Goal: Task Accomplishment & Management: Manage account settings

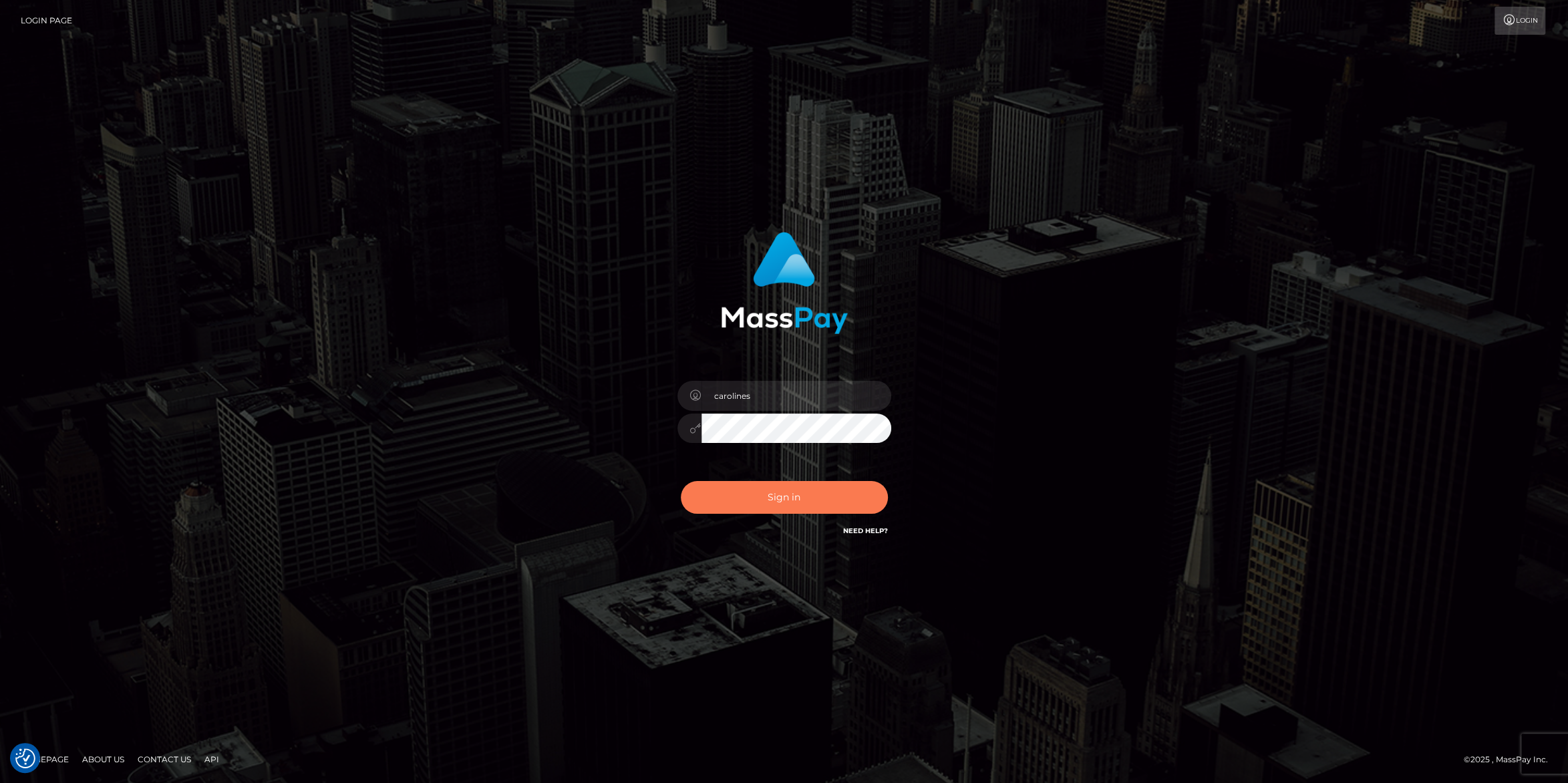
click at [790, 504] on button "Sign in" at bounding box center [784, 497] width 207 height 33
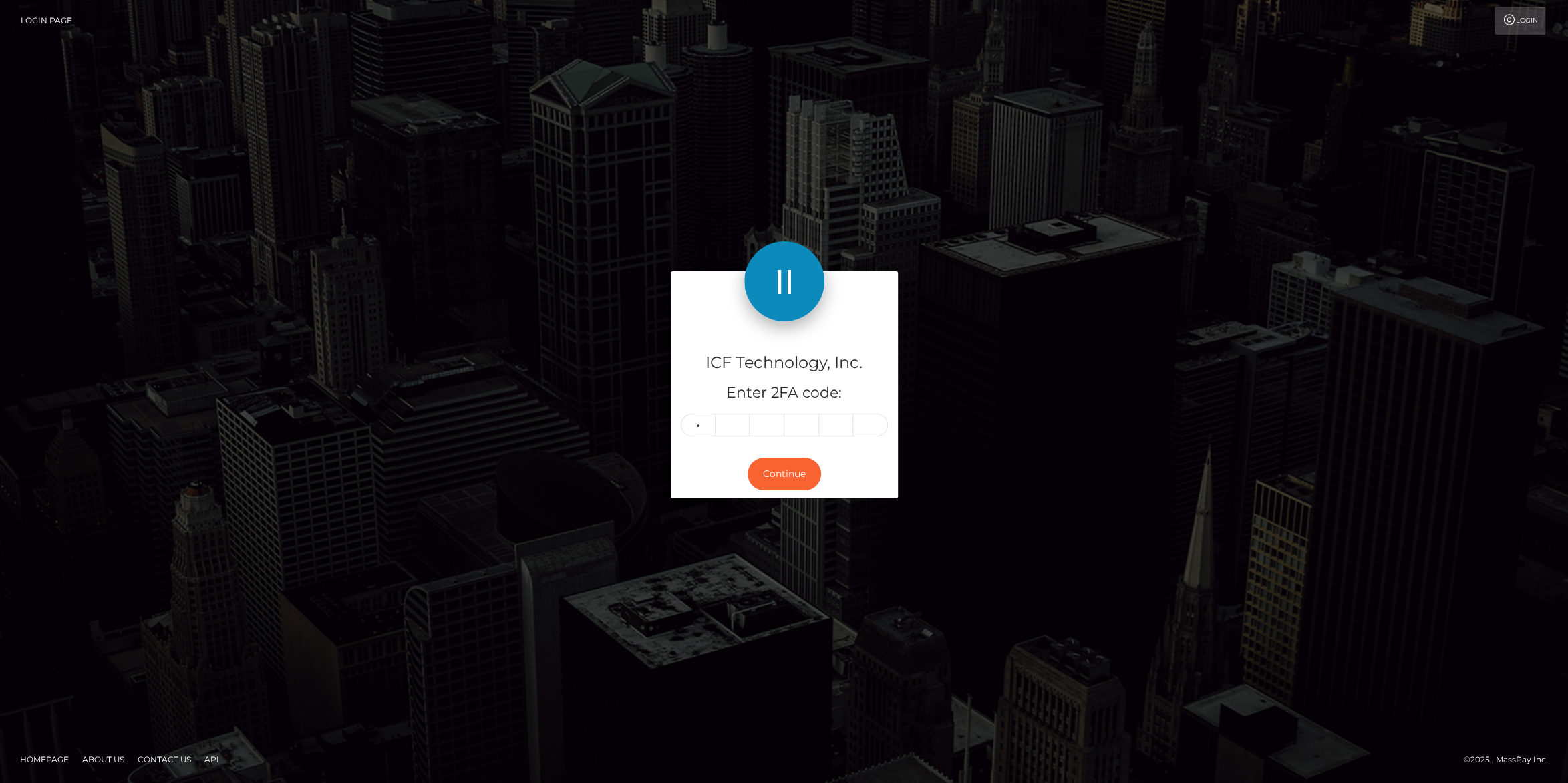
type input "3"
type input "6"
type input "8"
type input "9"
type input "1"
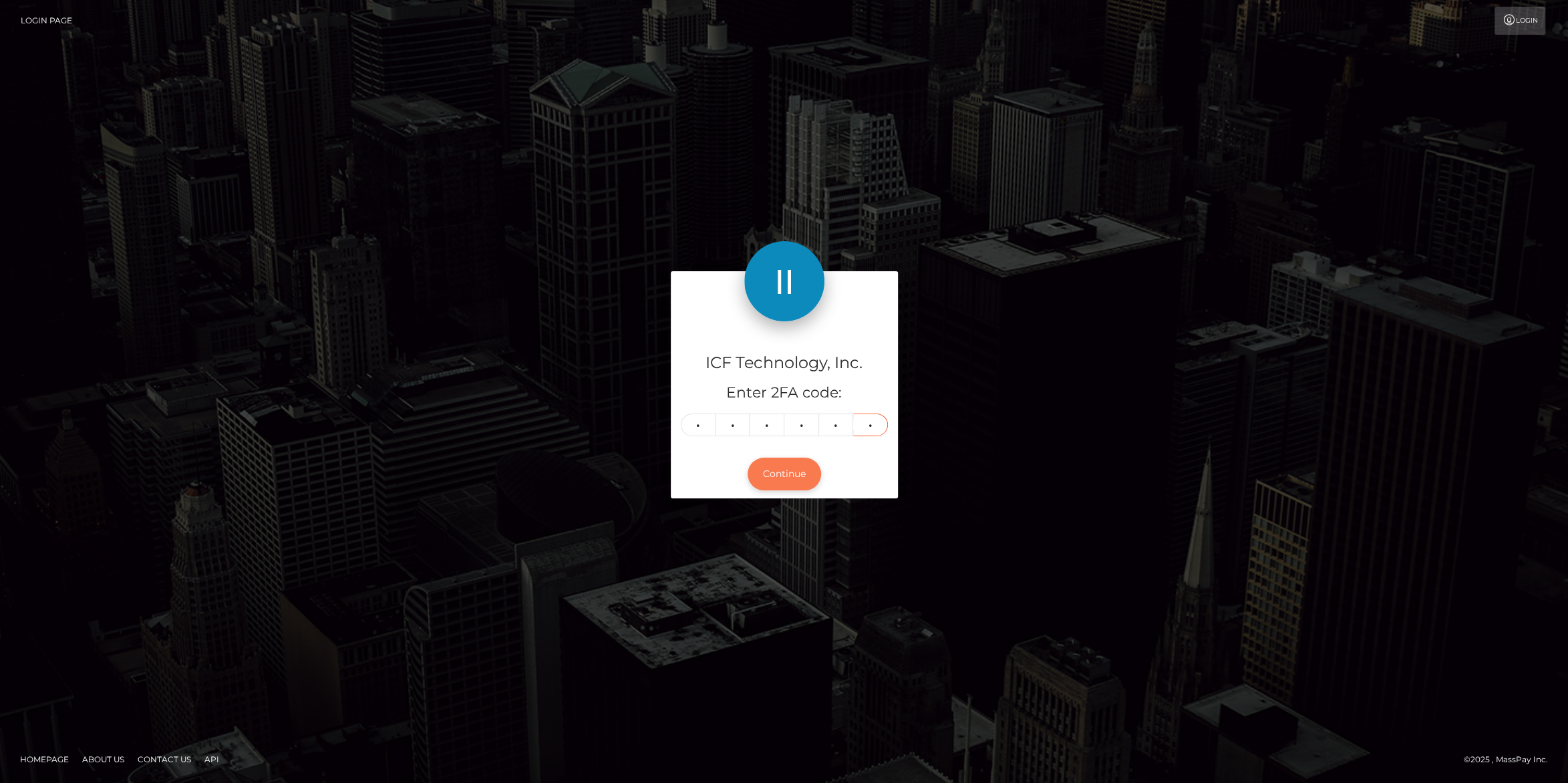
type input "7"
click at [781, 477] on button "Continue" at bounding box center [784, 474] width 73 height 33
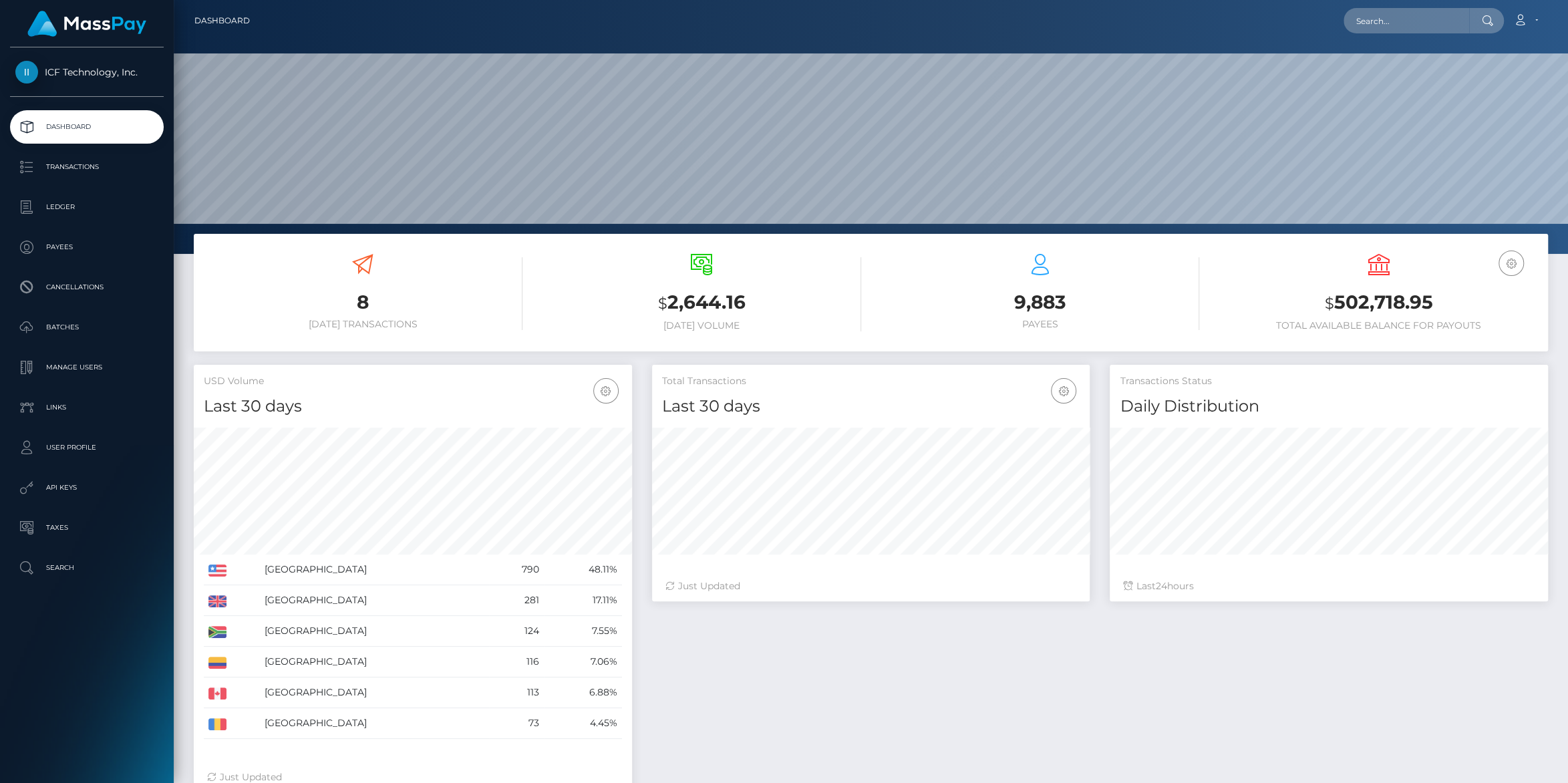
scroll to position [236, 438]
click at [58, 321] on p "Batches" at bounding box center [87, 327] width 143 height 20
